Goal: Check status: Check status

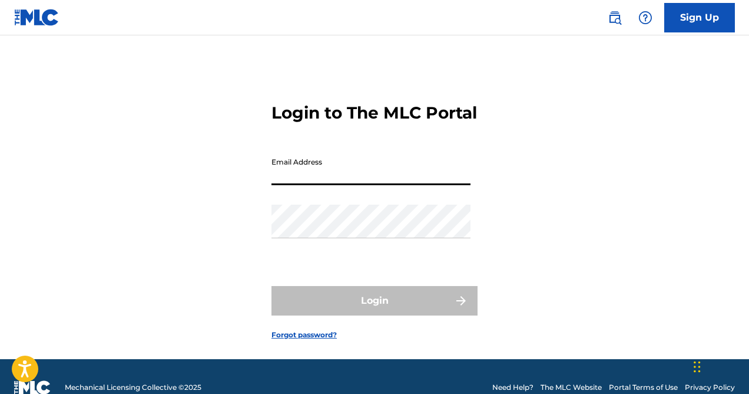
click at [329, 185] on input "Email Address" at bounding box center [371, 168] width 199 height 34
click at [386, 185] on input "Bsharp201228@gmail.com" at bounding box center [371, 168] width 199 height 34
type input "B"
click at [353, 185] on input "Email Address" at bounding box center [371, 168] width 199 height 34
click at [293, 289] on form "Login to The MLC Portal Email Address Password Login Forgot password?" at bounding box center [375, 212] width 206 height 294
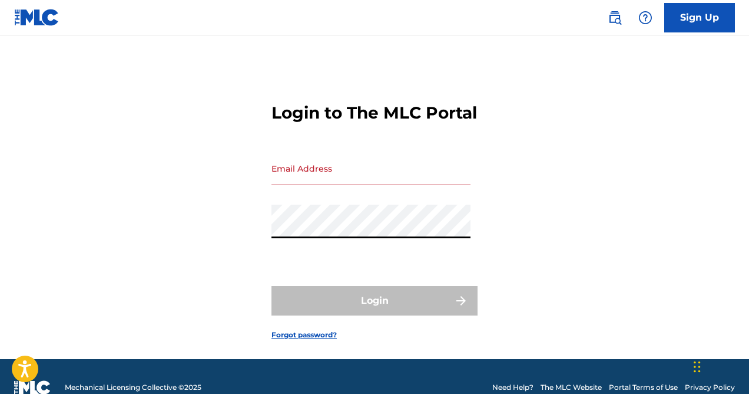
type input "[EMAIL_ADDRESS][DOMAIN_NAME]"
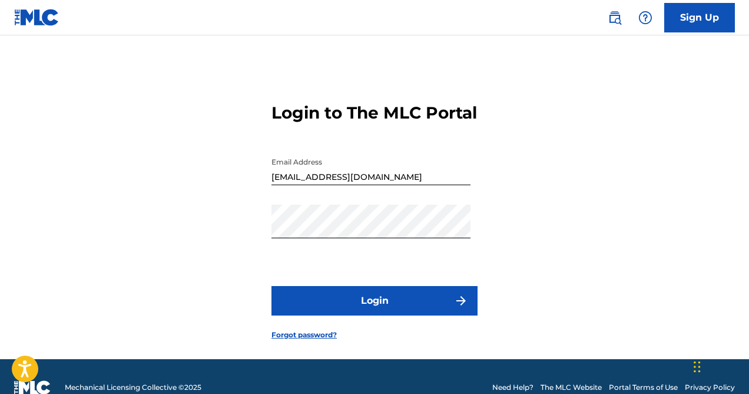
click at [382, 315] on button "Login" at bounding box center [375, 300] width 206 height 29
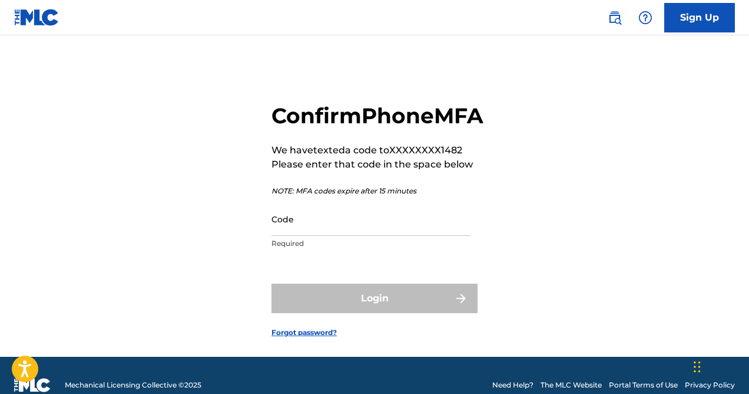
click at [354, 236] on input "Code" at bounding box center [371, 219] width 199 height 34
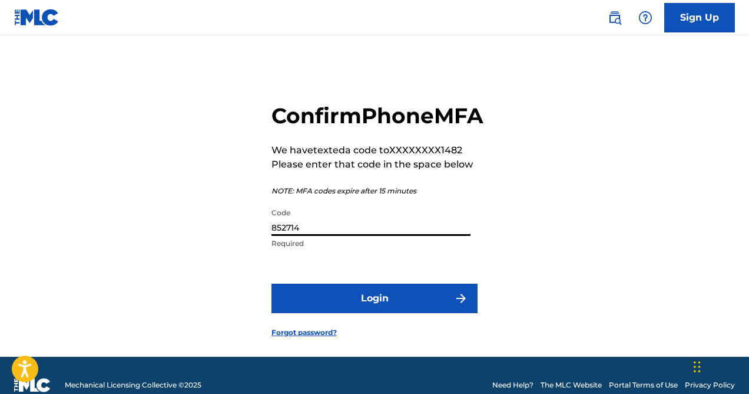
type input "852714"
click at [374, 313] on button "Login" at bounding box center [375, 297] width 206 height 29
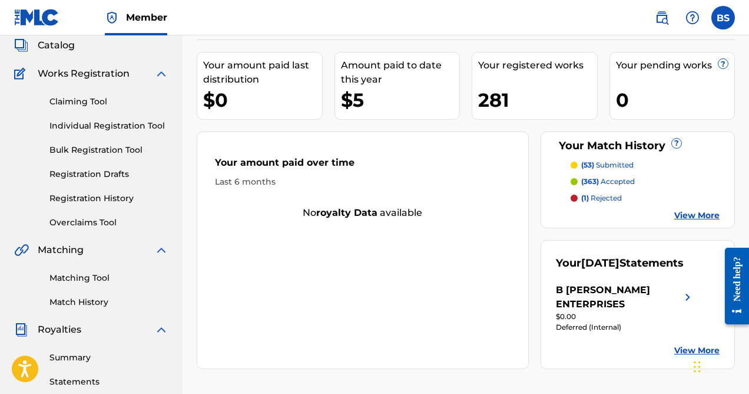
scroll to position [88, 0]
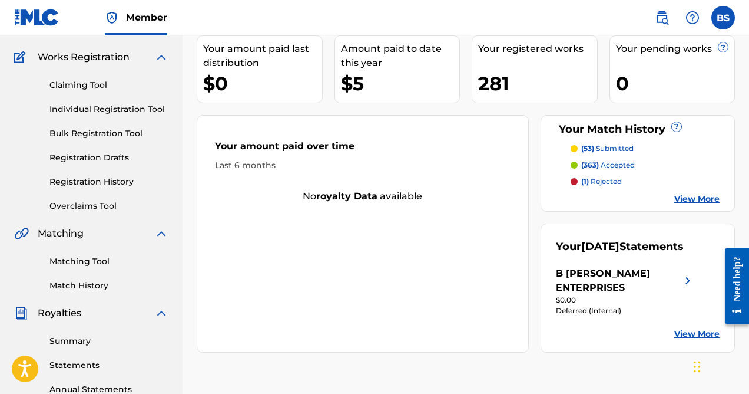
click at [686, 295] on img at bounding box center [688, 280] width 14 height 28
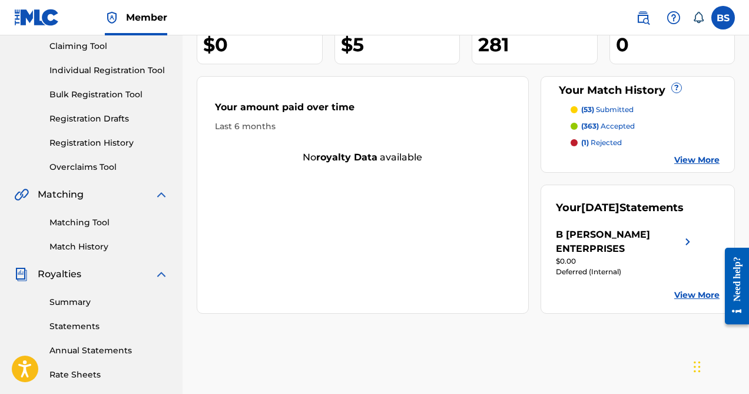
scroll to position [163, 0]
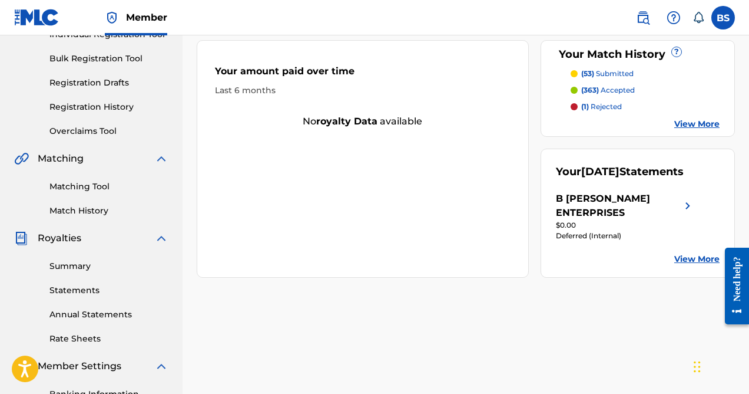
click at [686, 265] on link "View More" at bounding box center [697, 259] width 45 height 12
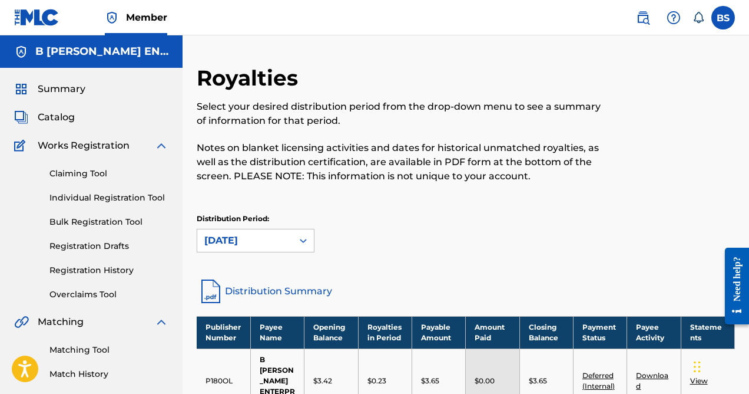
click at [63, 87] on span "Summary" at bounding box center [62, 89] width 48 height 14
